Goal: Task Accomplishment & Management: Manage account settings

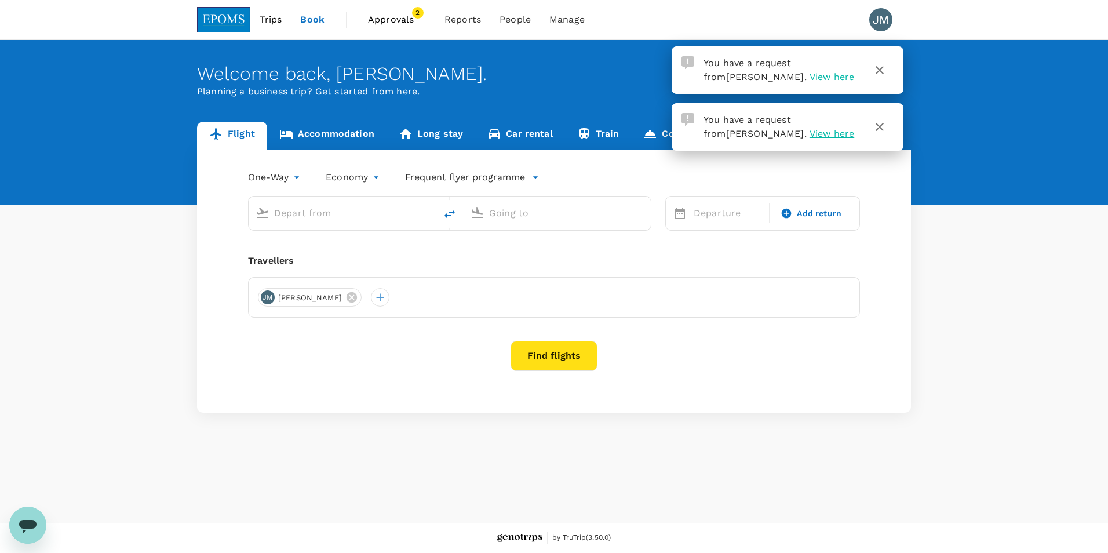
click at [401, 14] on span "Approvals" at bounding box center [397, 20] width 58 height 14
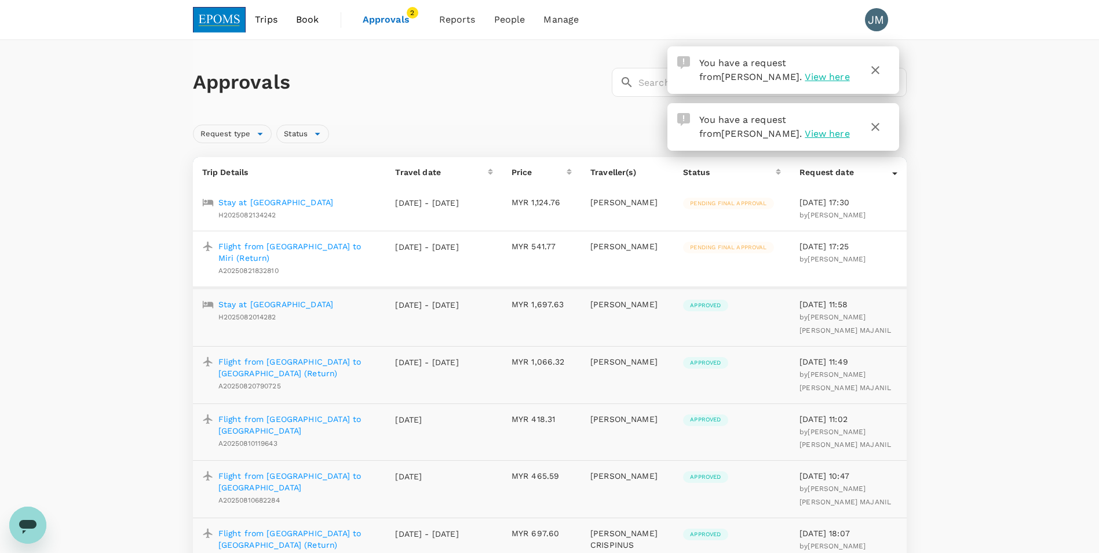
click at [285, 205] on p "Stay at [GEOGRAPHIC_DATA]" at bounding box center [275, 202] width 115 height 12
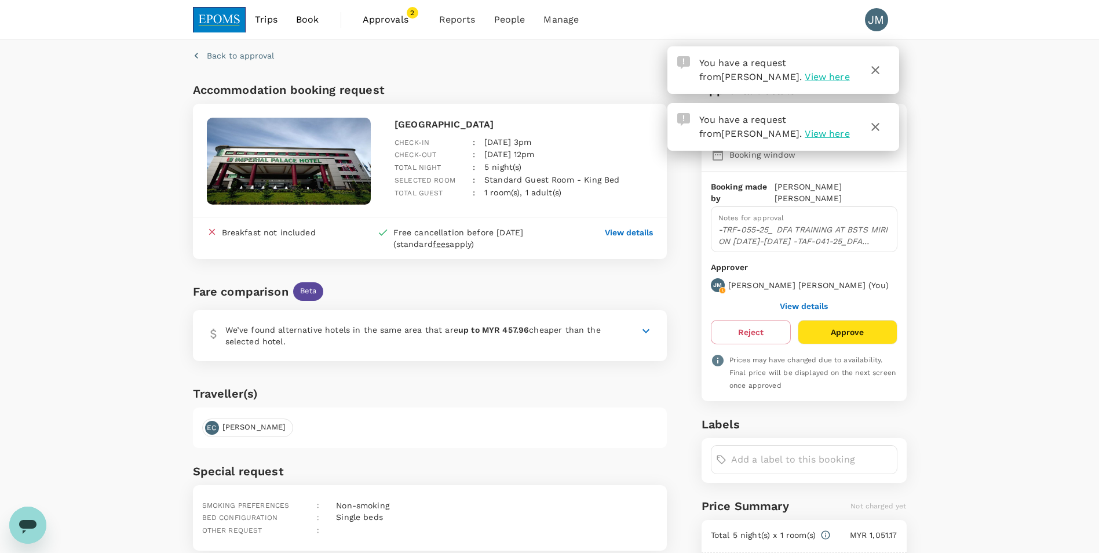
click at [805, 134] on span "View here" at bounding box center [827, 133] width 45 height 11
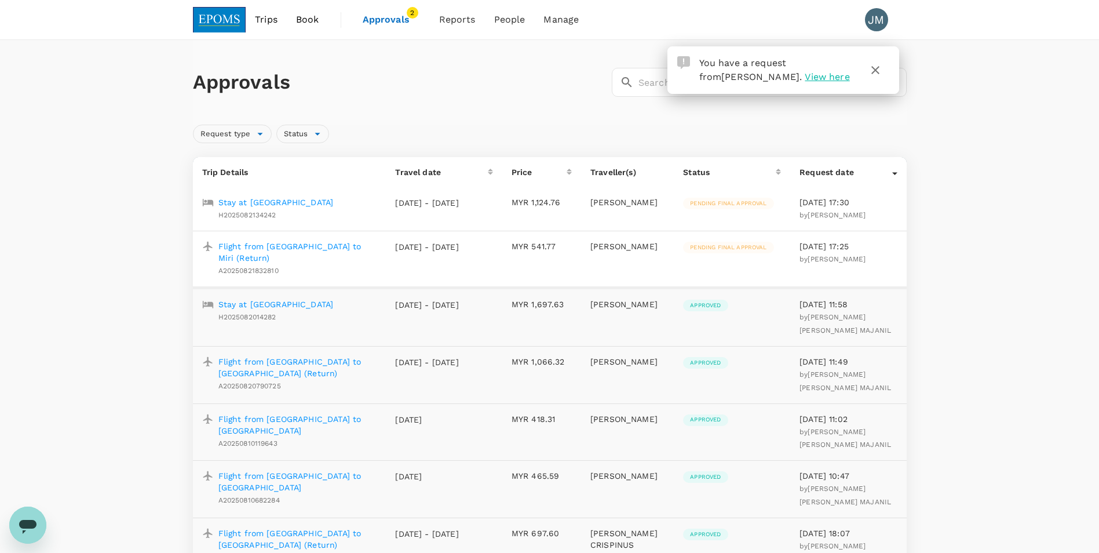
click at [873, 72] on icon "button" at bounding box center [876, 70] width 8 height 8
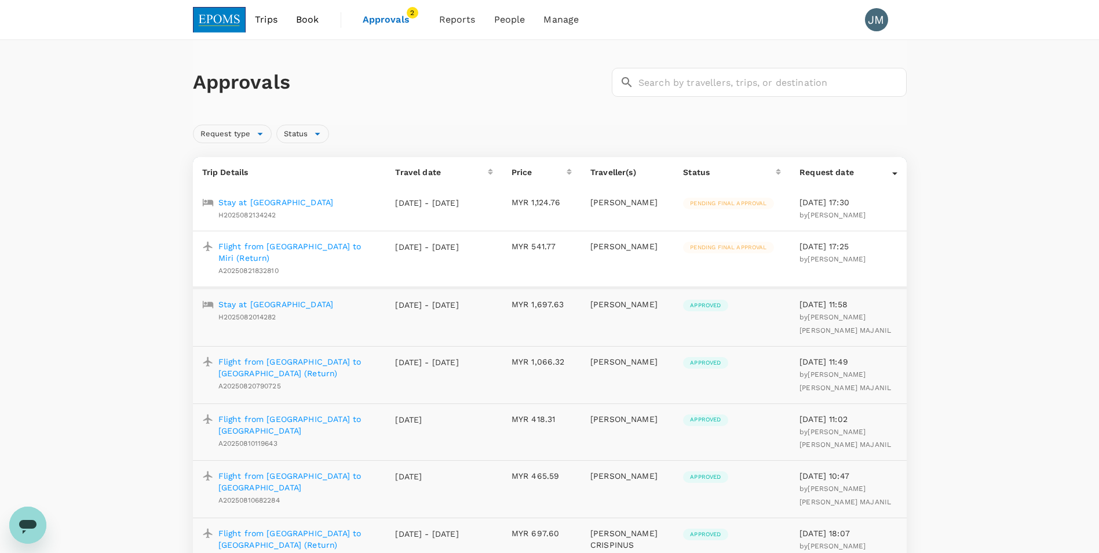
click at [309, 202] on p "Stay at [GEOGRAPHIC_DATA]" at bounding box center [275, 202] width 115 height 12
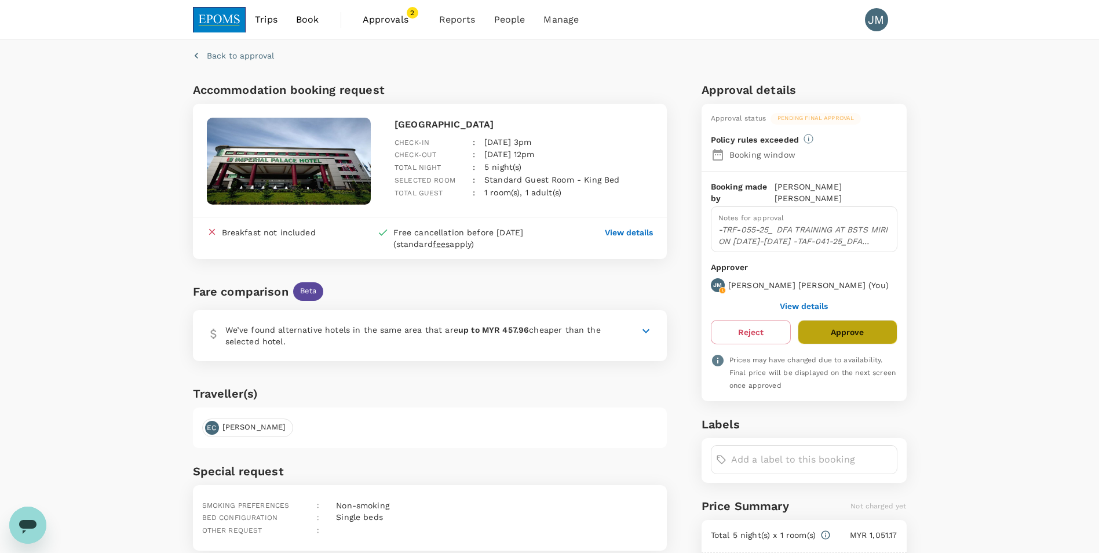
click at [832, 320] on button "Approve" at bounding box center [847, 332] width 99 height 24
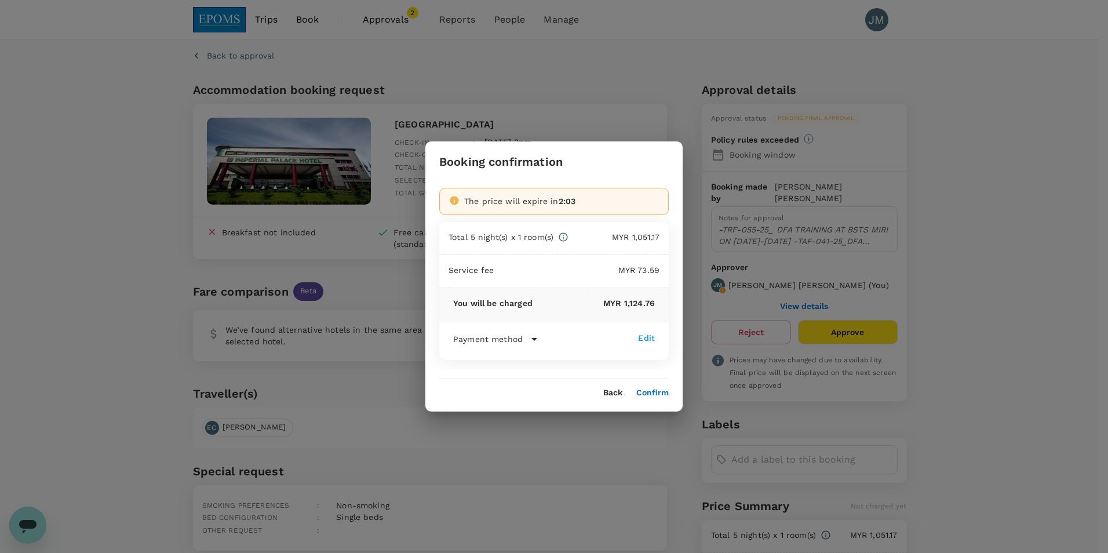
click at [640, 396] on button "Confirm" at bounding box center [652, 392] width 32 height 9
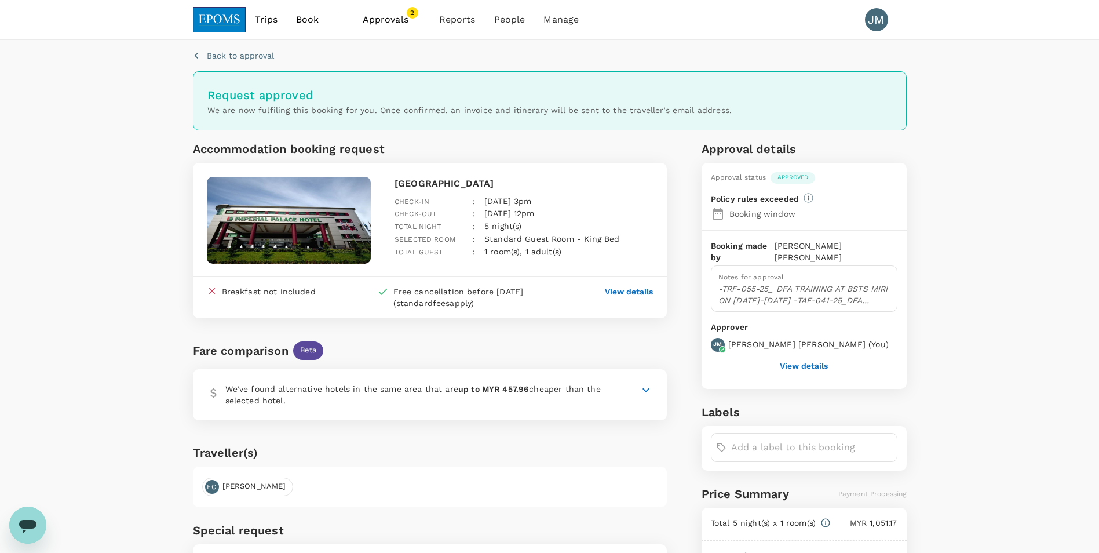
click at [409, 15] on span "2" at bounding box center [413, 13] width 12 height 12
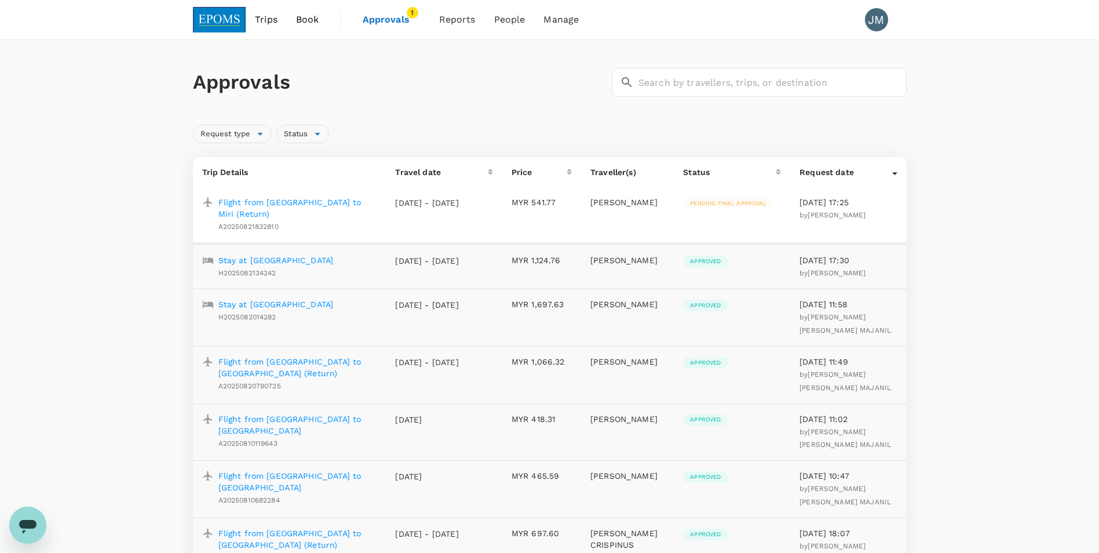
click at [298, 204] on p "Flight from [GEOGRAPHIC_DATA] to Miri (Return)" at bounding box center [297, 207] width 159 height 23
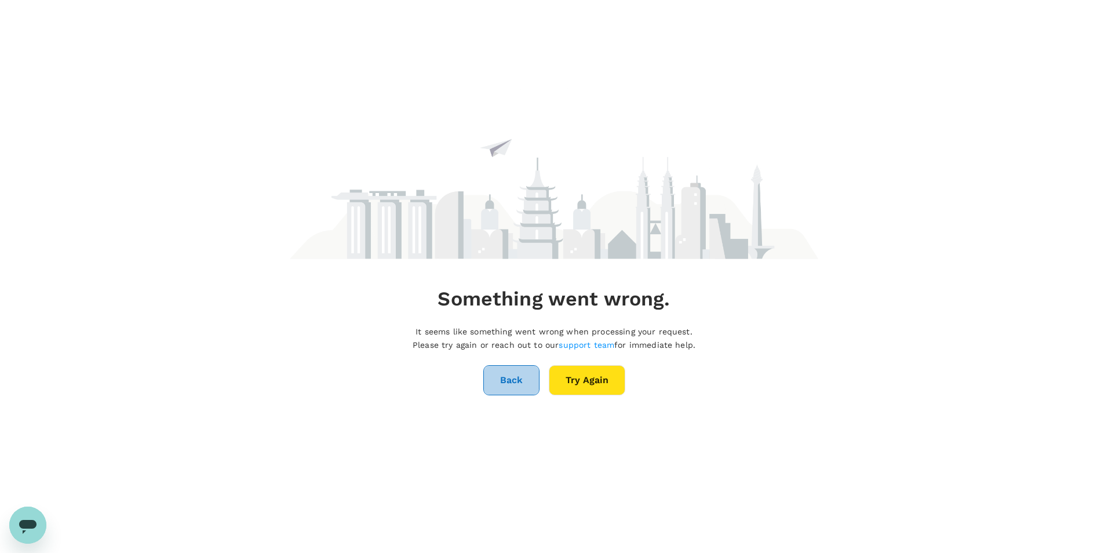
click at [512, 387] on button "Back" at bounding box center [511, 380] width 56 height 30
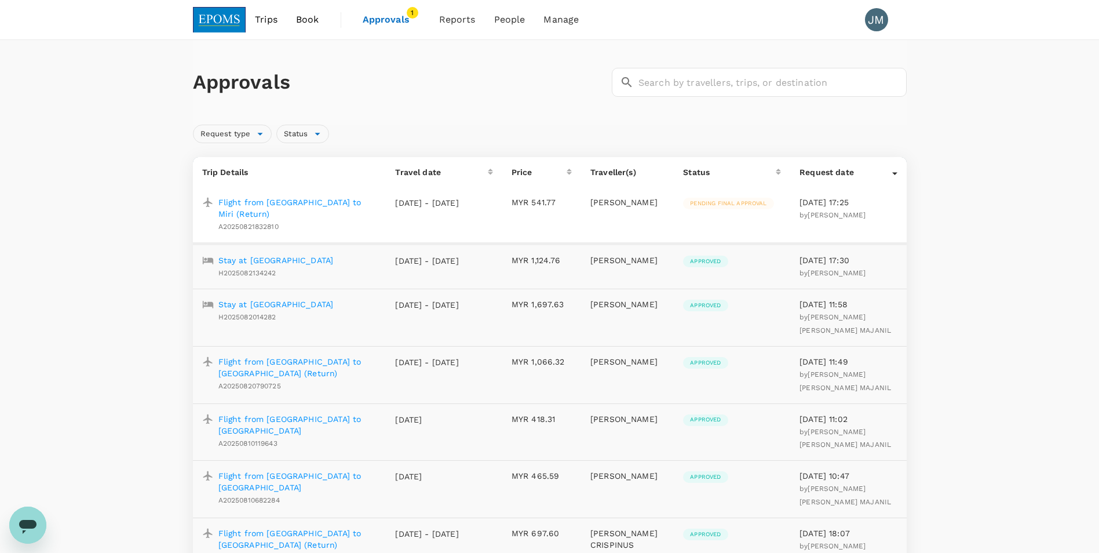
click at [287, 202] on p "Flight from [GEOGRAPHIC_DATA] to Miri (Return)" at bounding box center [297, 207] width 159 height 23
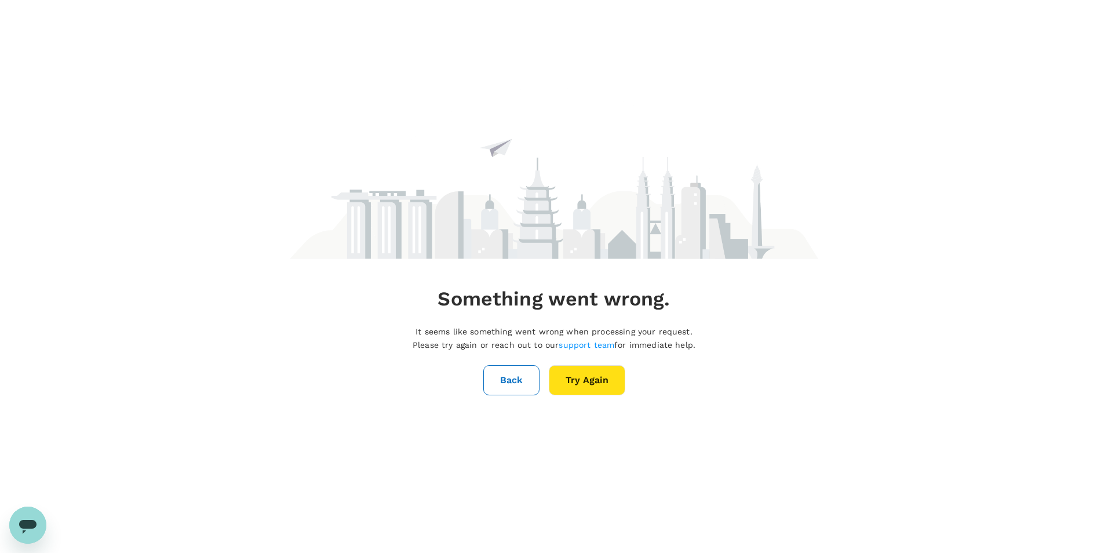
click at [574, 380] on button "Try Again" at bounding box center [587, 380] width 76 height 30
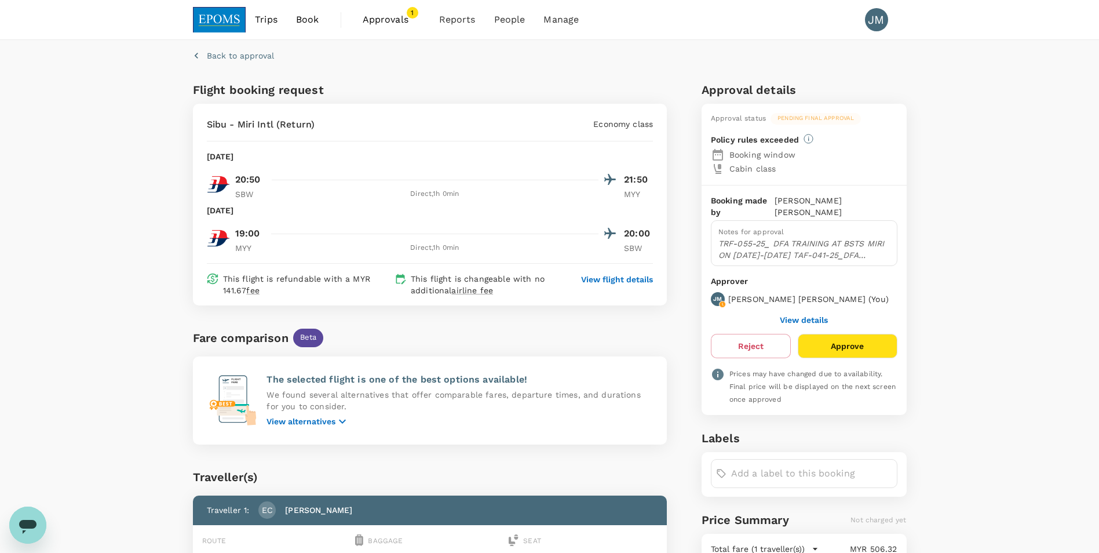
click at [851, 336] on button "Approve" at bounding box center [847, 346] width 99 height 24
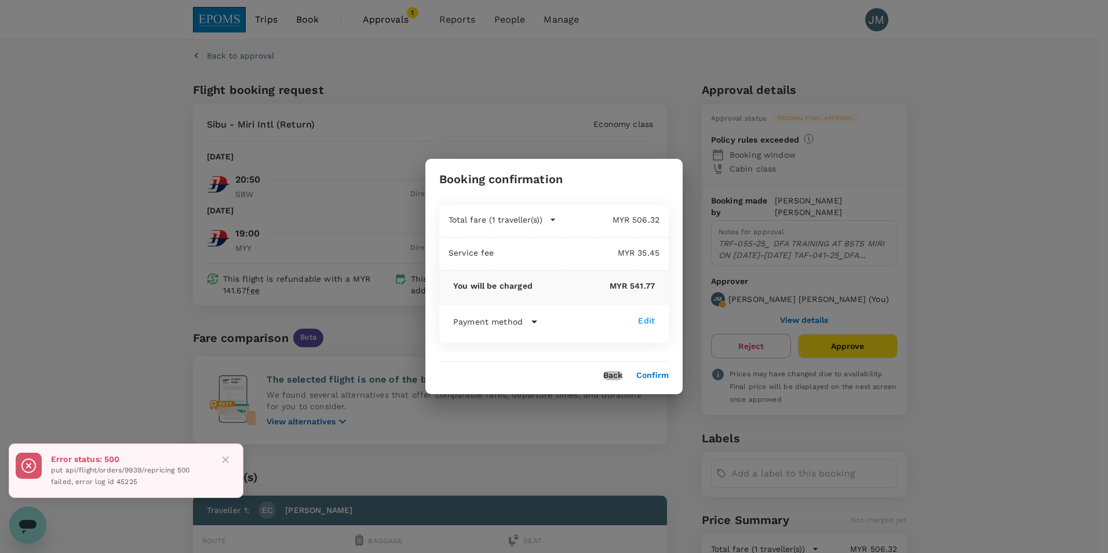
click at [613, 377] on button "Back" at bounding box center [612, 375] width 19 height 9
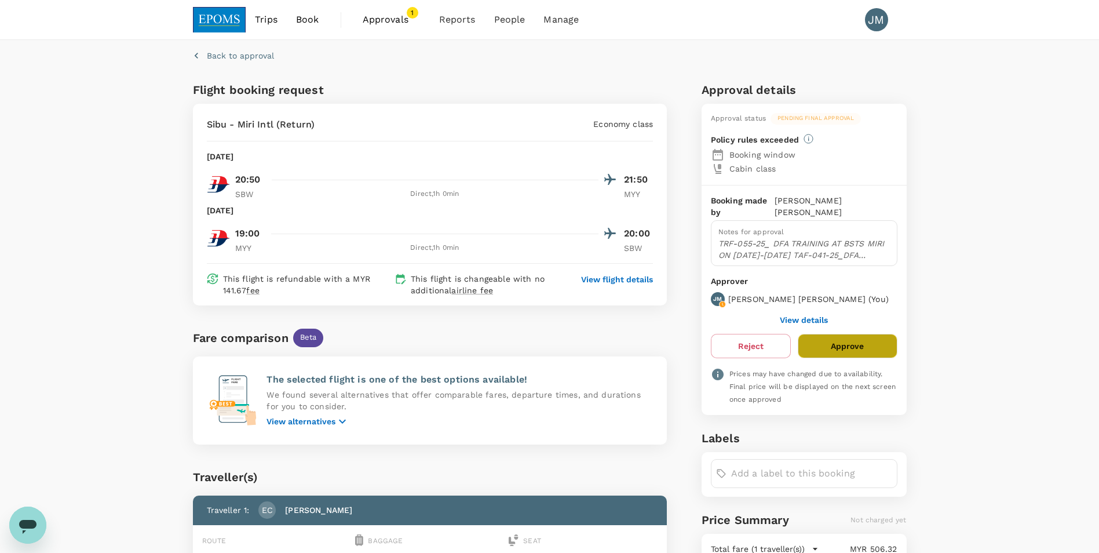
click at [844, 334] on button "Approve" at bounding box center [847, 346] width 99 height 24
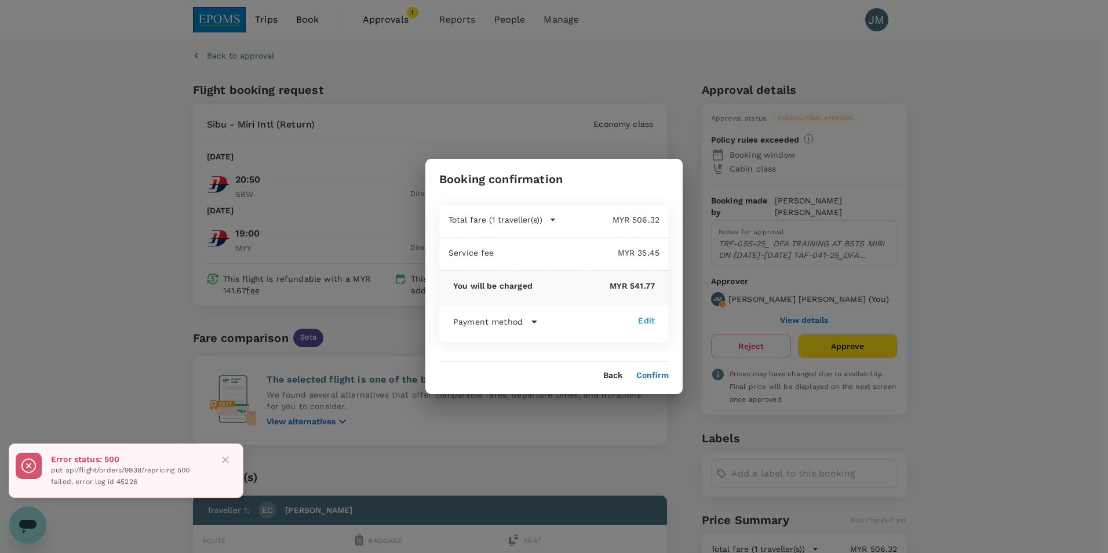
click at [224, 460] on icon "Close" at bounding box center [226, 460] width 12 height 12
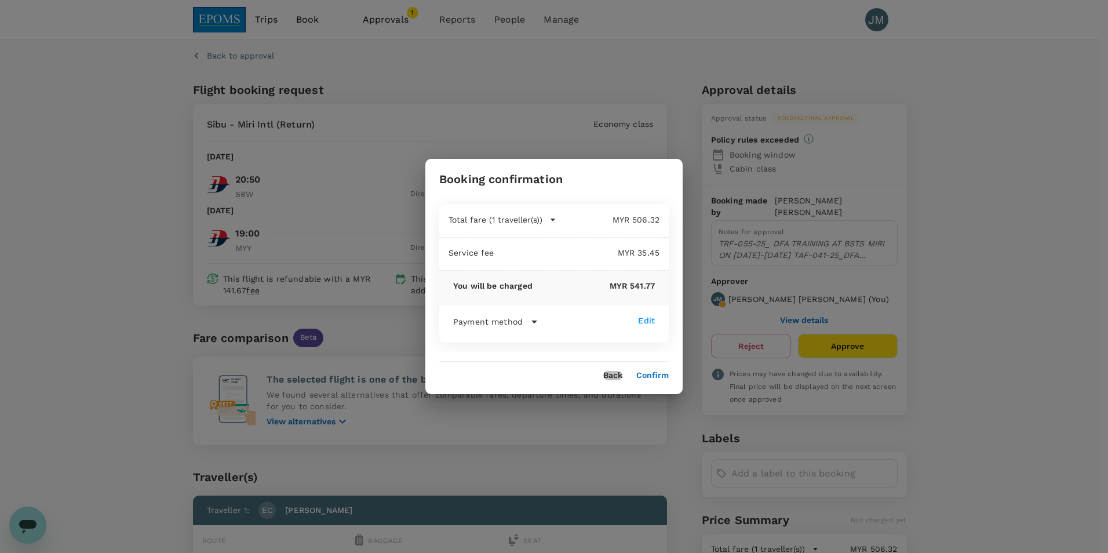
click at [615, 376] on button "Back" at bounding box center [612, 375] width 19 height 9
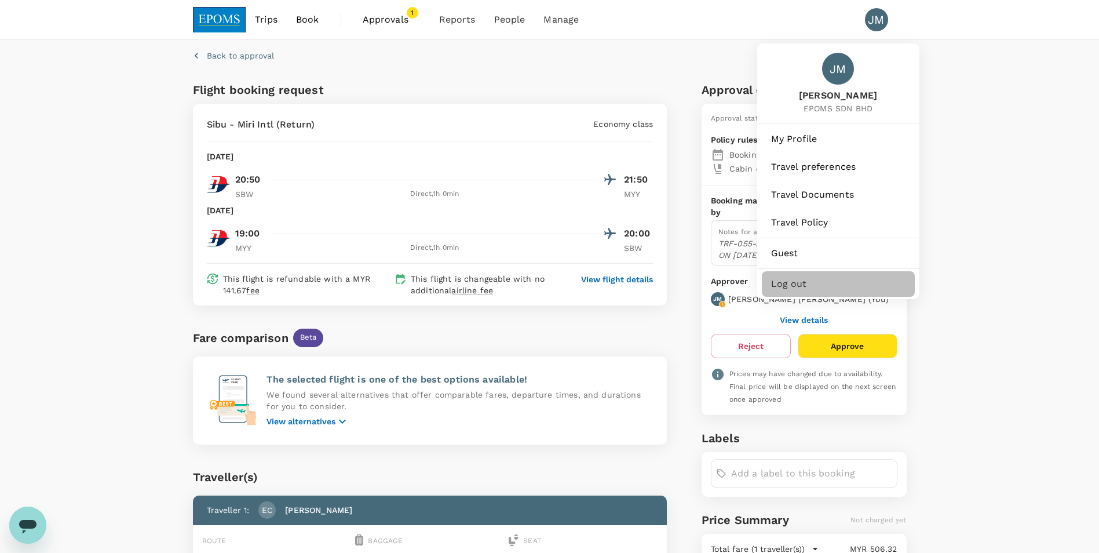
click at [793, 282] on span "Log out" at bounding box center [838, 284] width 134 height 14
